Goal: Check status: Check status

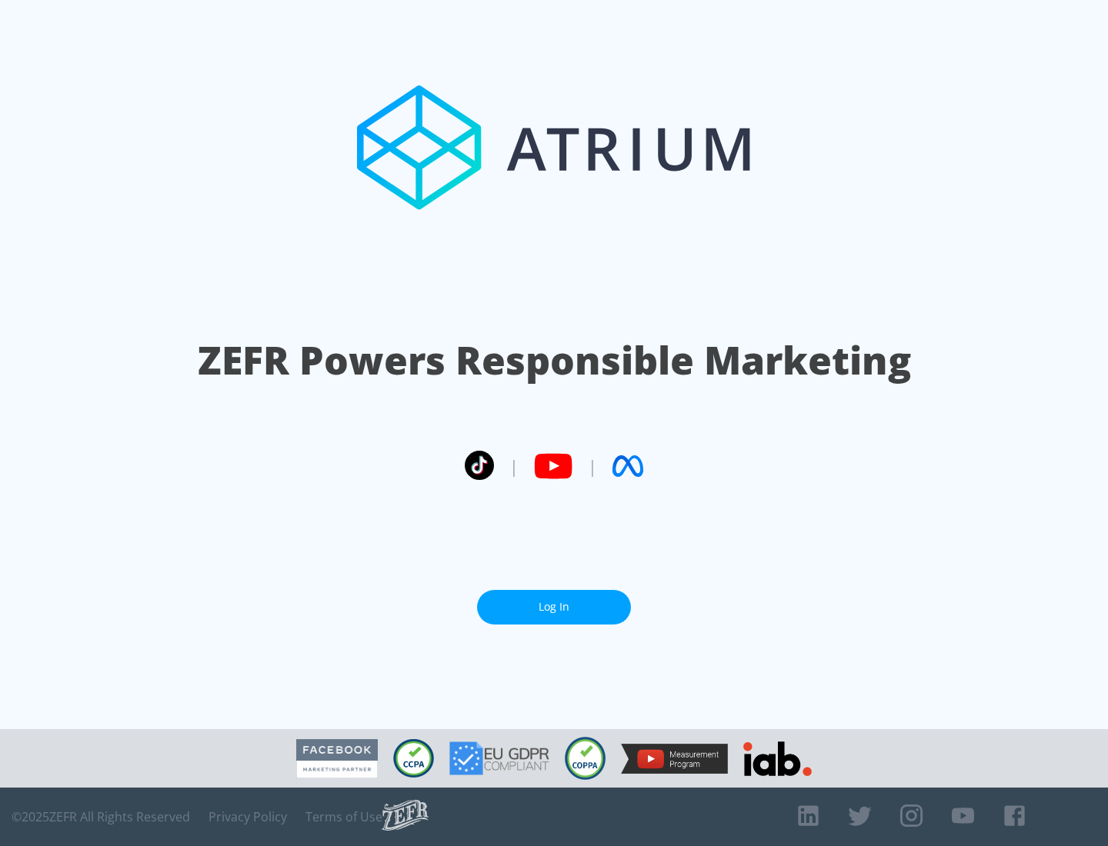
click at [554, 607] on link "Log In" at bounding box center [554, 607] width 154 height 35
